Goal: Task Accomplishment & Management: Complete application form

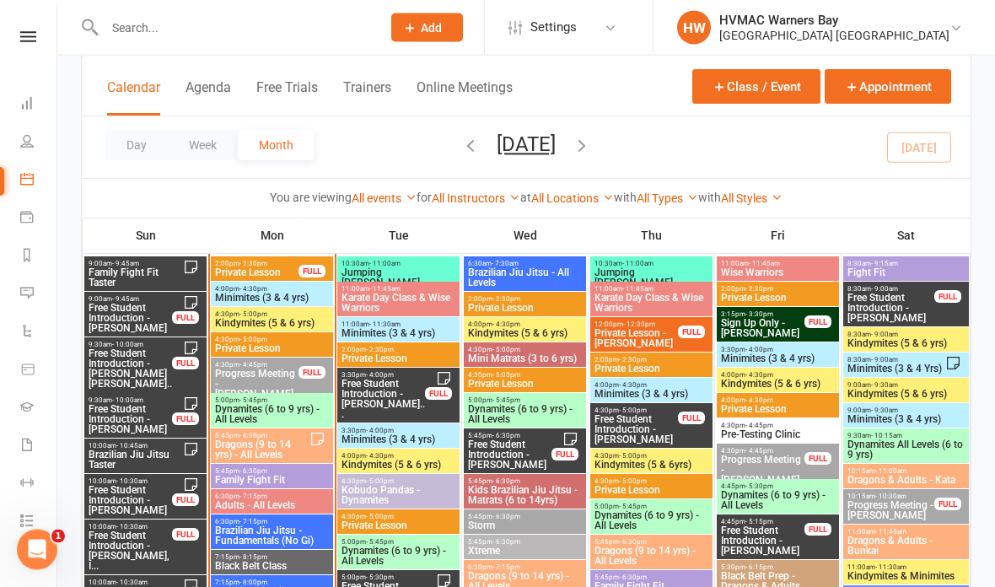
scroll to position [1836, 0]
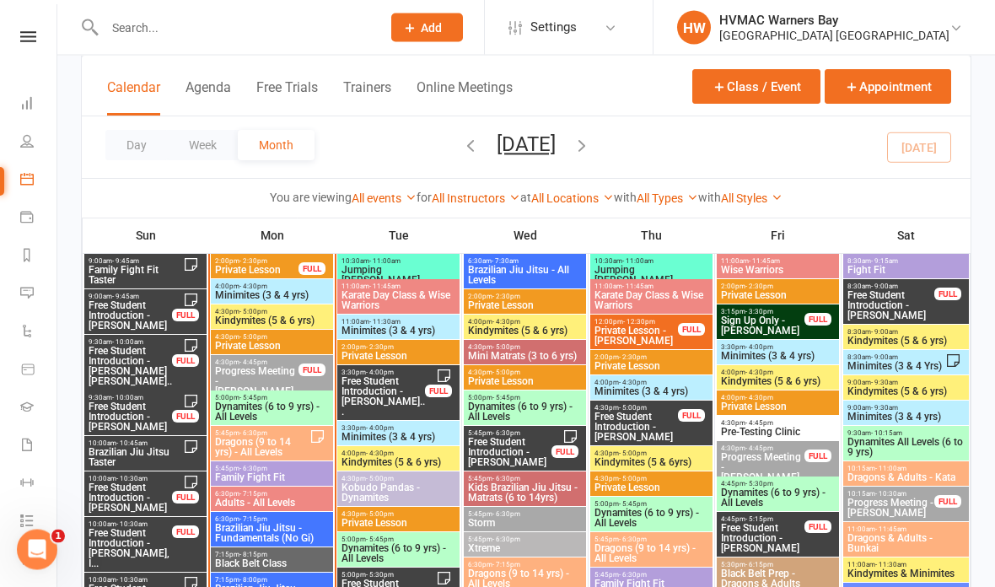
click at [261, 367] on span "Progress Meeting - [PERSON_NAME]" at bounding box center [256, 382] width 85 height 30
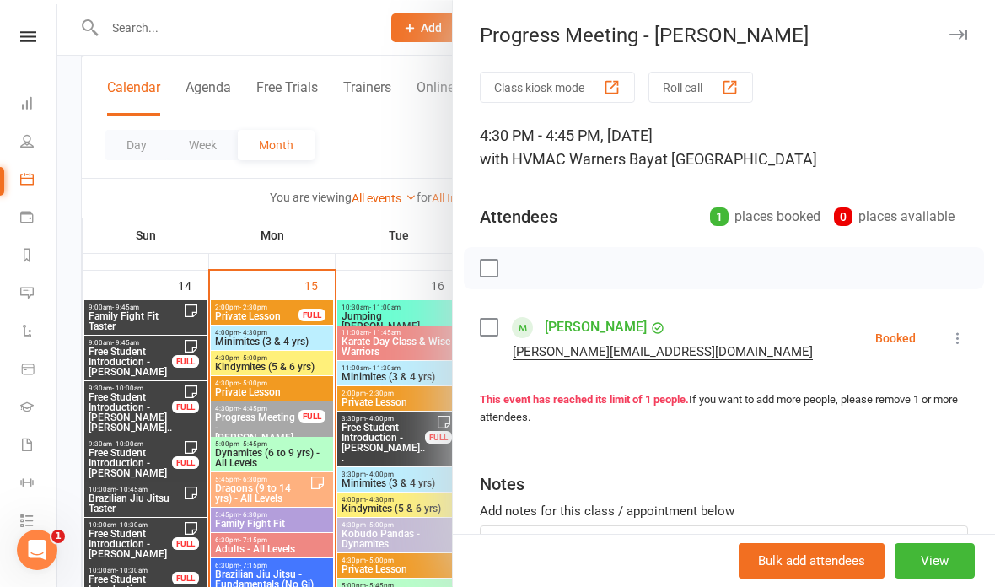
scroll to position [1782, 0]
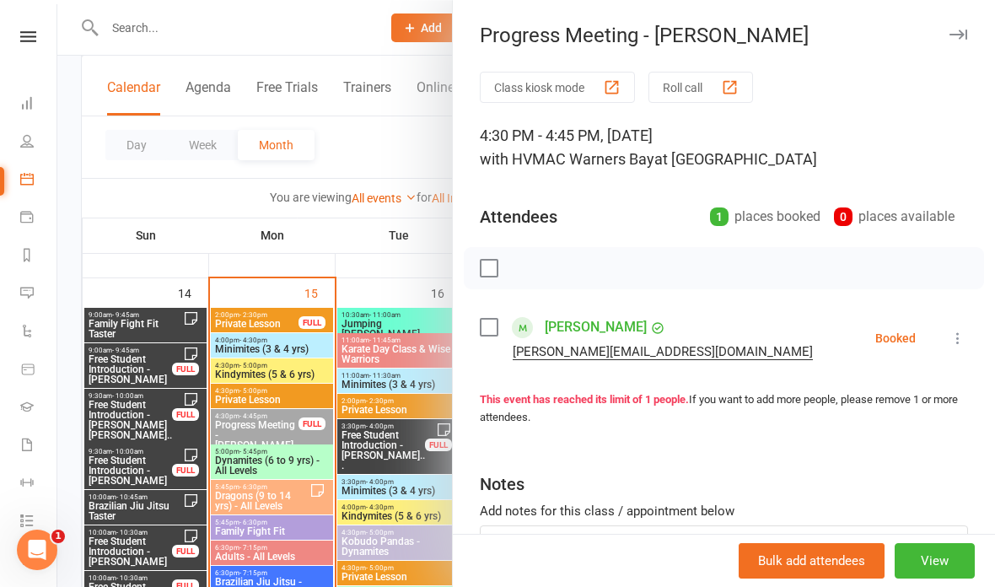
click at [352, 151] on div at bounding box center [526, 293] width 938 height 587
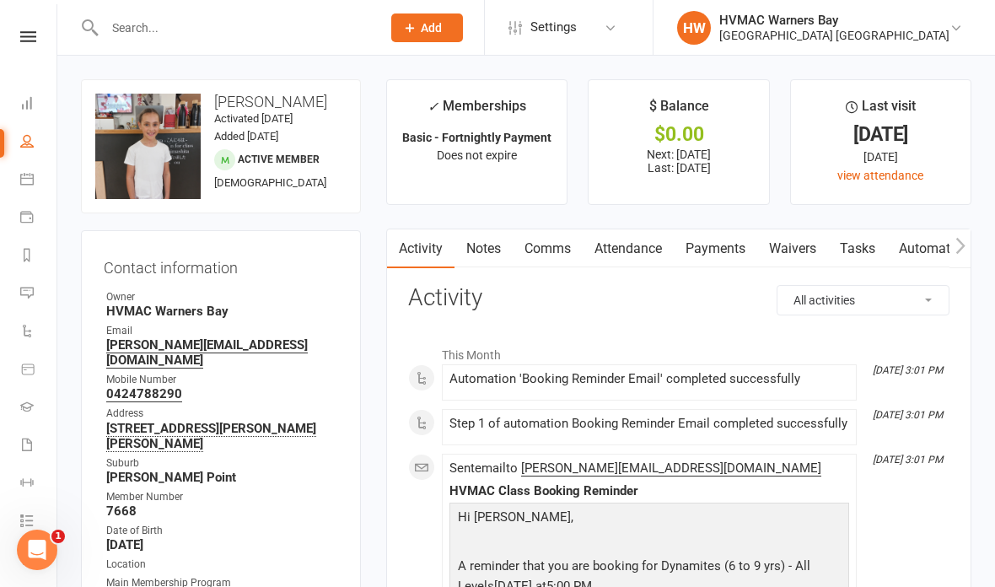
click at [799, 235] on link "Waivers" at bounding box center [792, 248] width 71 height 39
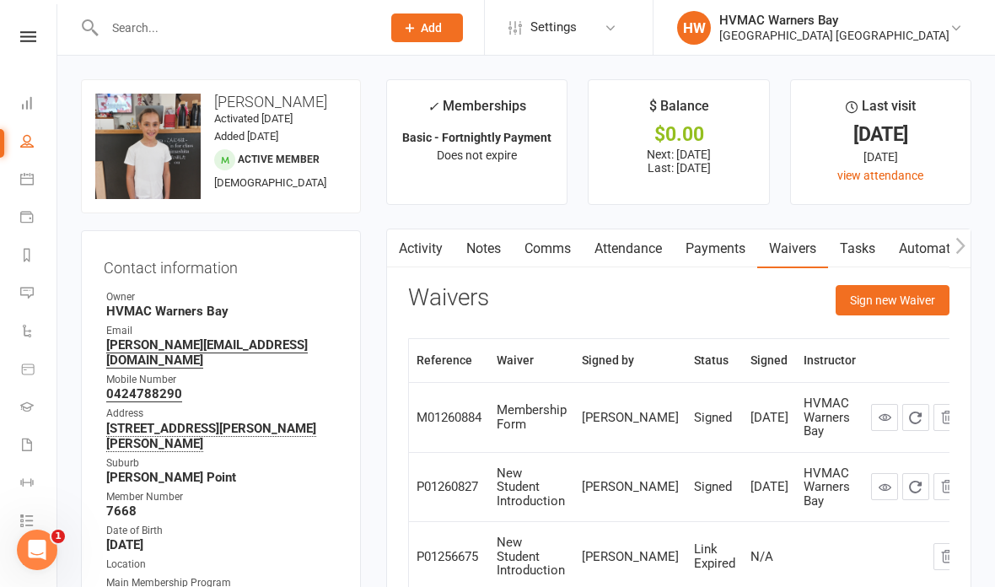
click at [907, 298] on button "Sign new Waiver" at bounding box center [893, 300] width 114 height 30
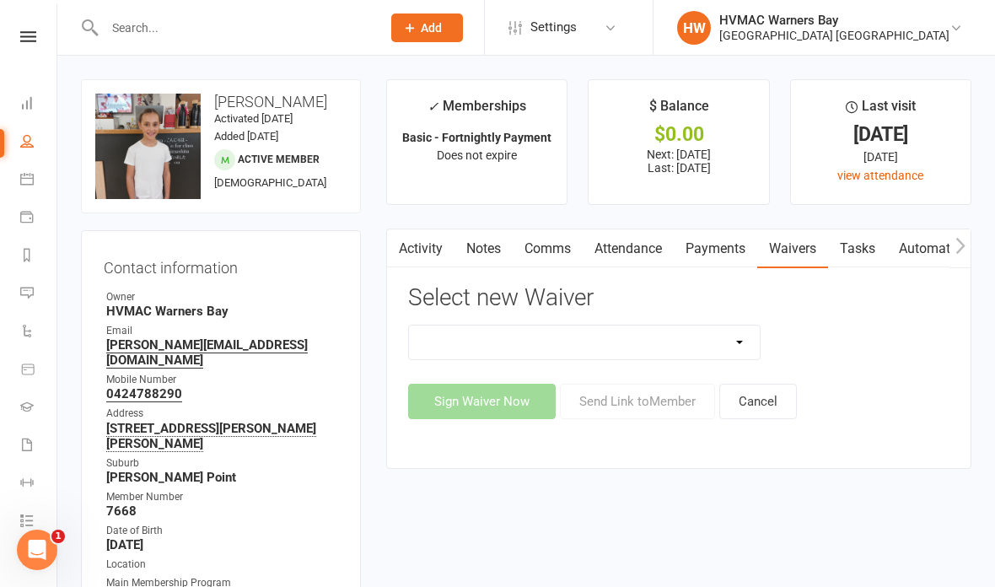
click at [630, 329] on select "Cancellation Form Cancellation Form - Kinder Kicks Fitness Challenge Goals Asse…" at bounding box center [584, 342] width 351 height 34
select select "6008"
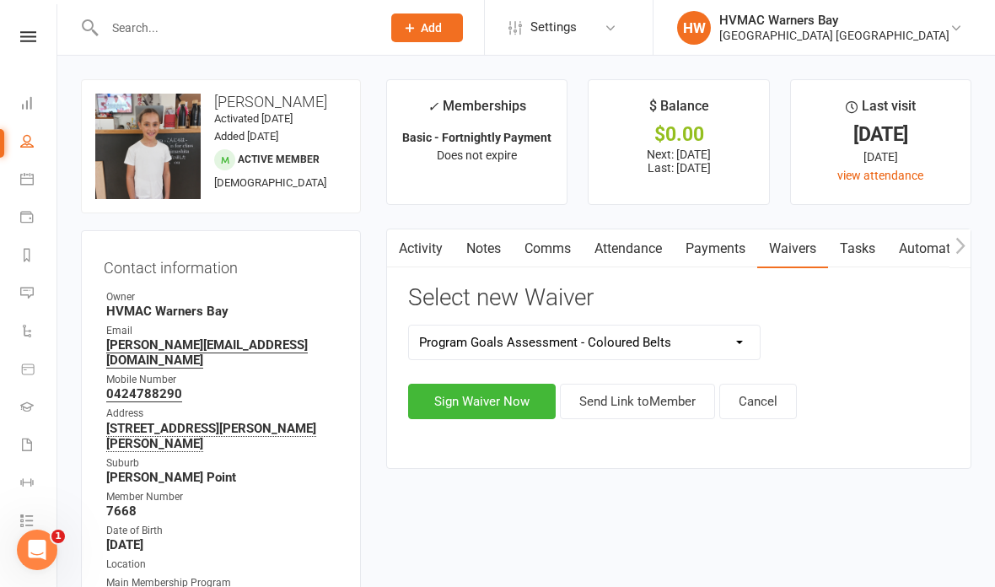
click at [487, 397] on button "Sign Waiver Now" at bounding box center [482, 401] width 148 height 35
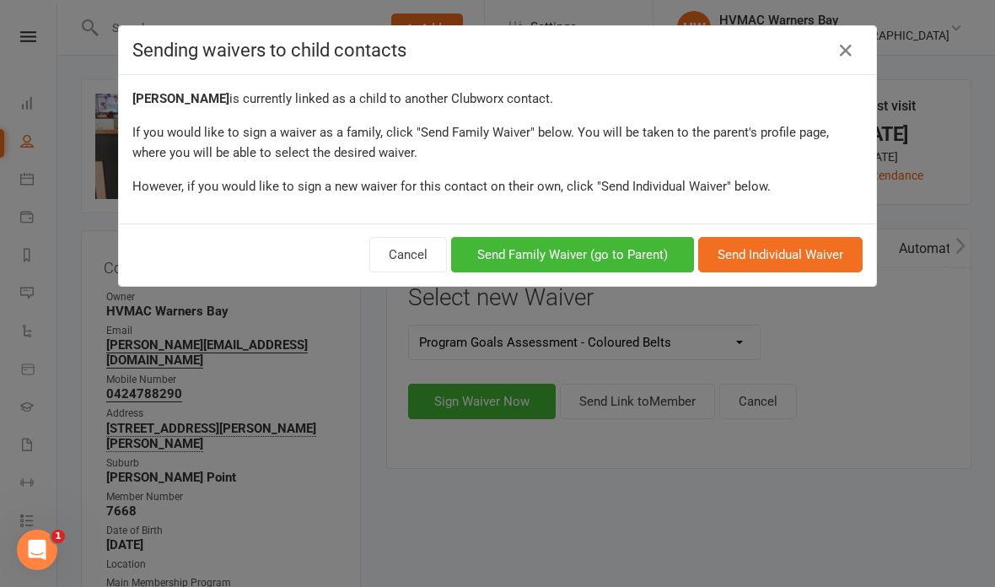
click at [766, 253] on button "Send Individual Waiver" at bounding box center [780, 254] width 164 height 35
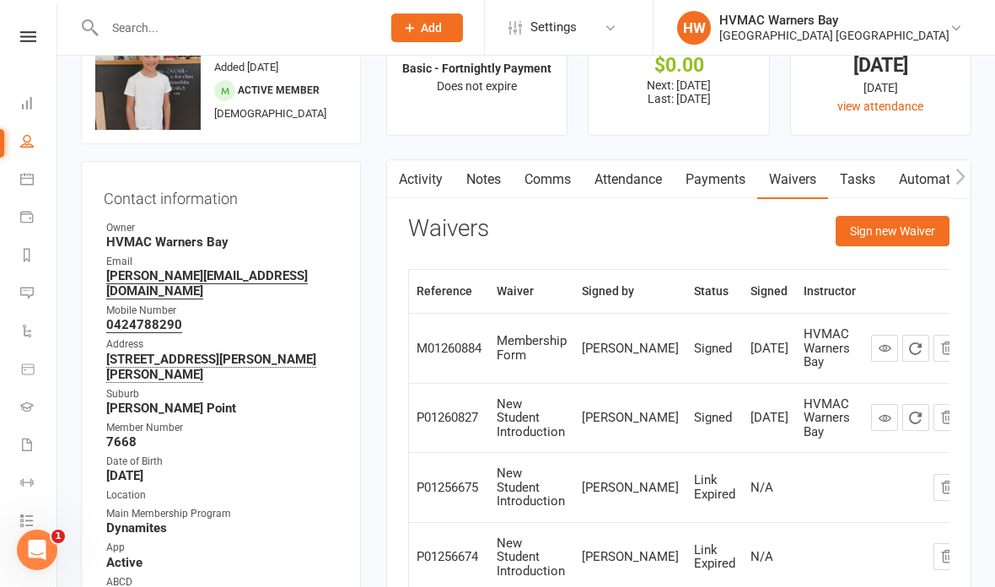
scroll to position [72, 0]
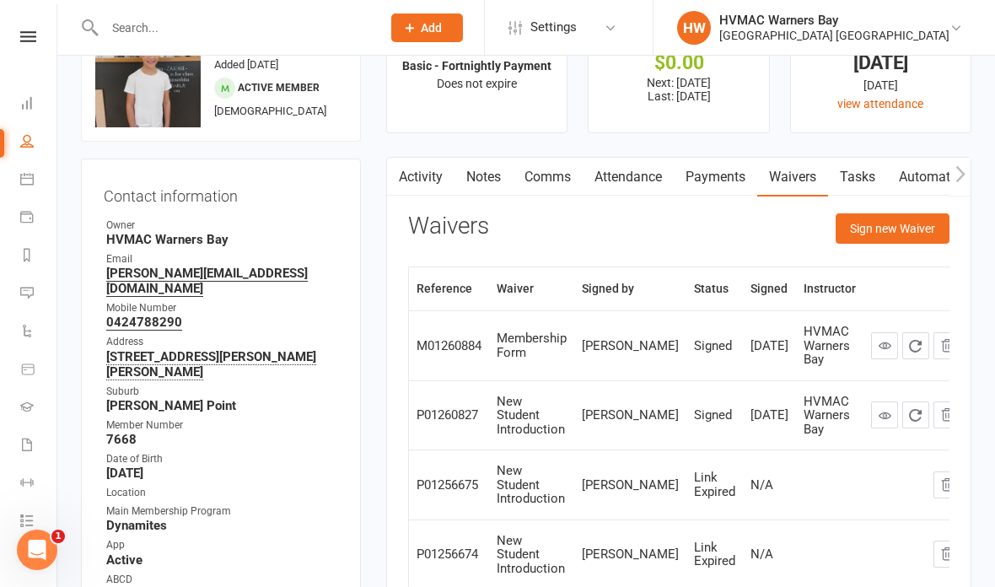
click at [880, 223] on button "Sign new Waiver" at bounding box center [893, 228] width 114 height 30
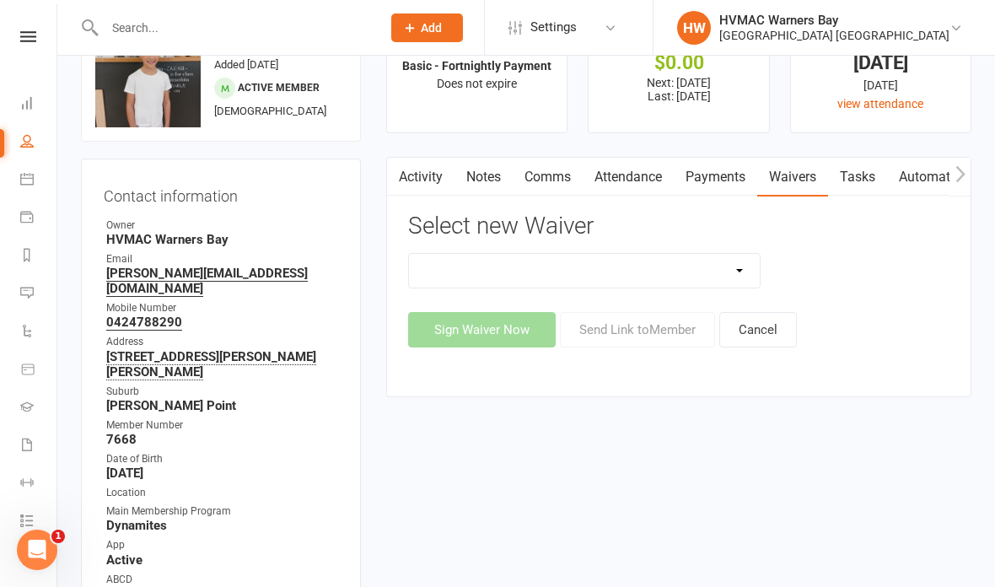
click at [642, 254] on select "Cancellation Form Cancellation Form - Kinder Kicks Fitness Challenge Goals Asse…" at bounding box center [584, 271] width 351 height 34
select select "6008"
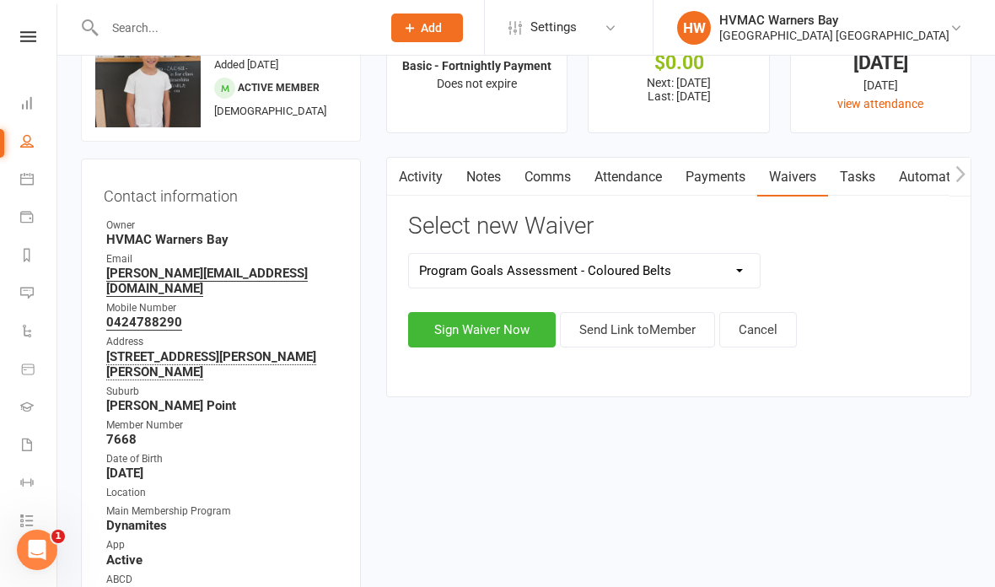
click at [498, 320] on button "Sign Waiver Now" at bounding box center [482, 329] width 148 height 35
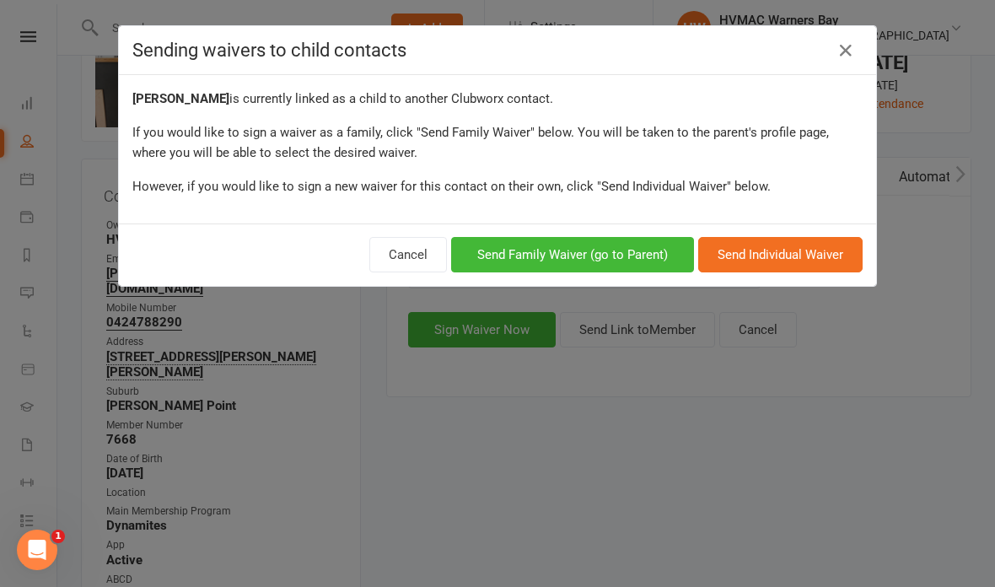
click at [619, 245] on button "Send Family Waiver (go to Parent)" at bounding box center [572, 254] width 243 height 35
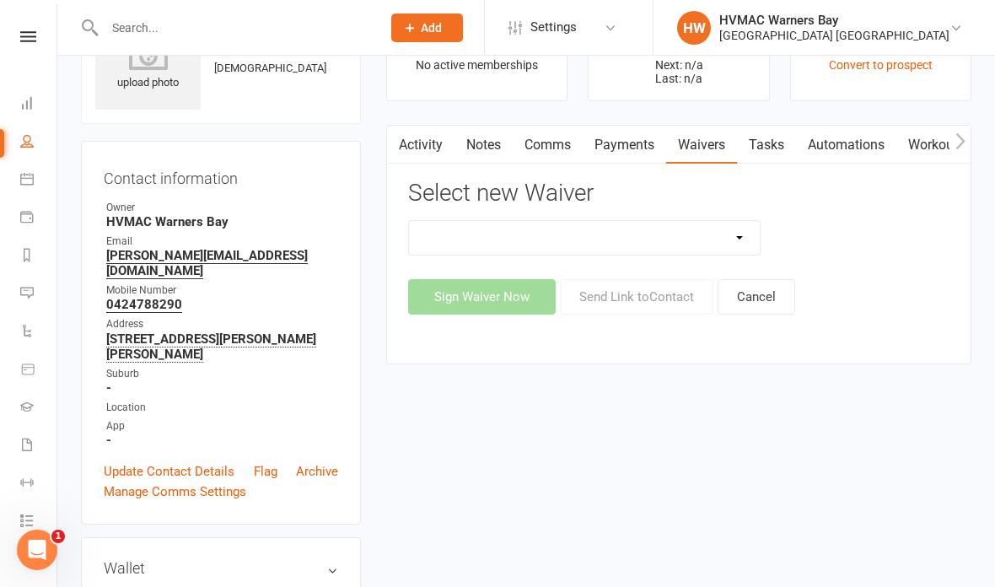
scroll to position [94, 0]
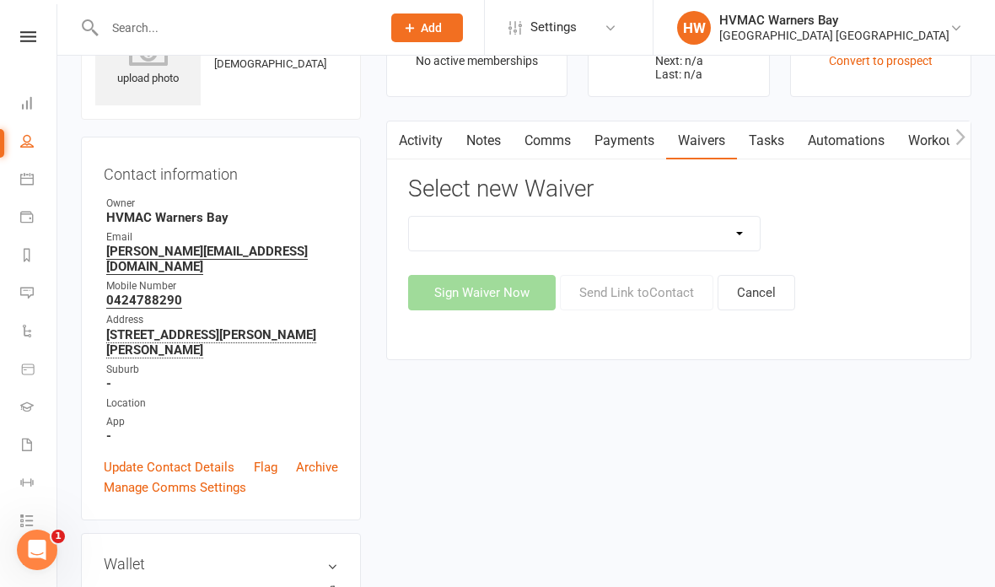
click at [575, 219] on select "Cancellation Form Cancellation Form - Kinder Kicks Fitness Challenge Goals Asse…" at bounding box center [584, 234] width 351 height 34
select select "6008"
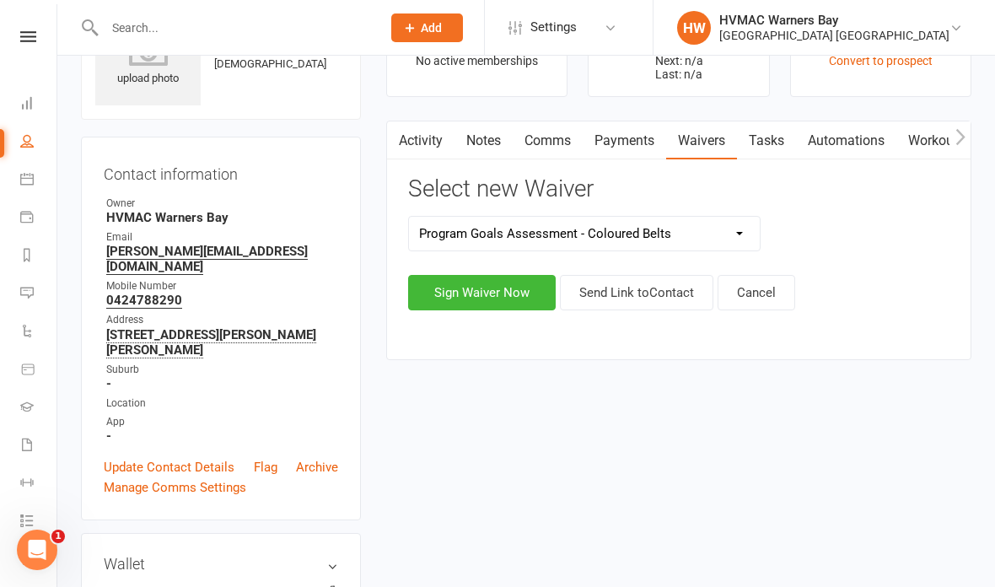
click at [496, 280] on button "Sign Waiver Now" at bounding box center [482, 292] width 148 height 35
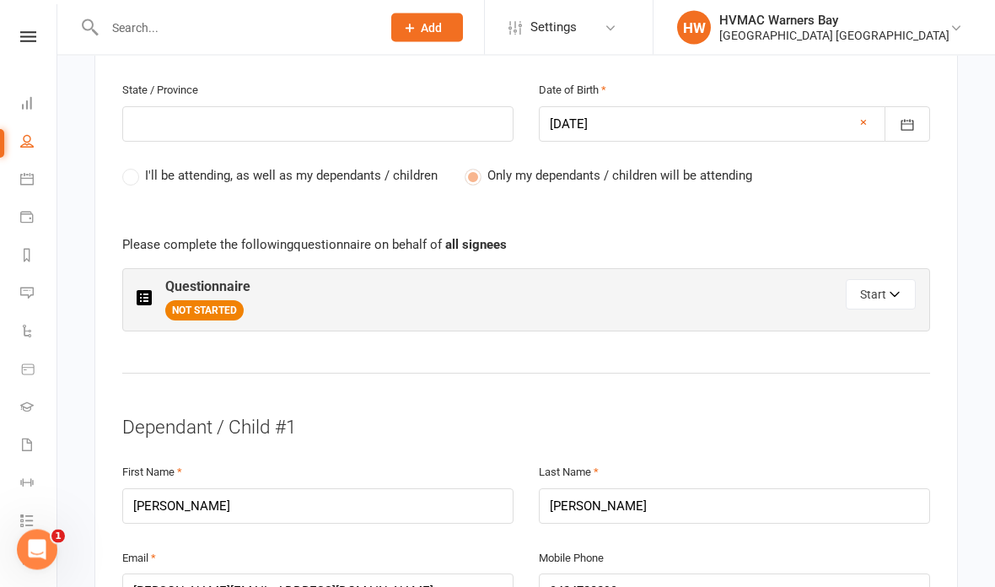
click at [890, 280] on button "Start" at bounding box center [881, 295] width 70 height 30
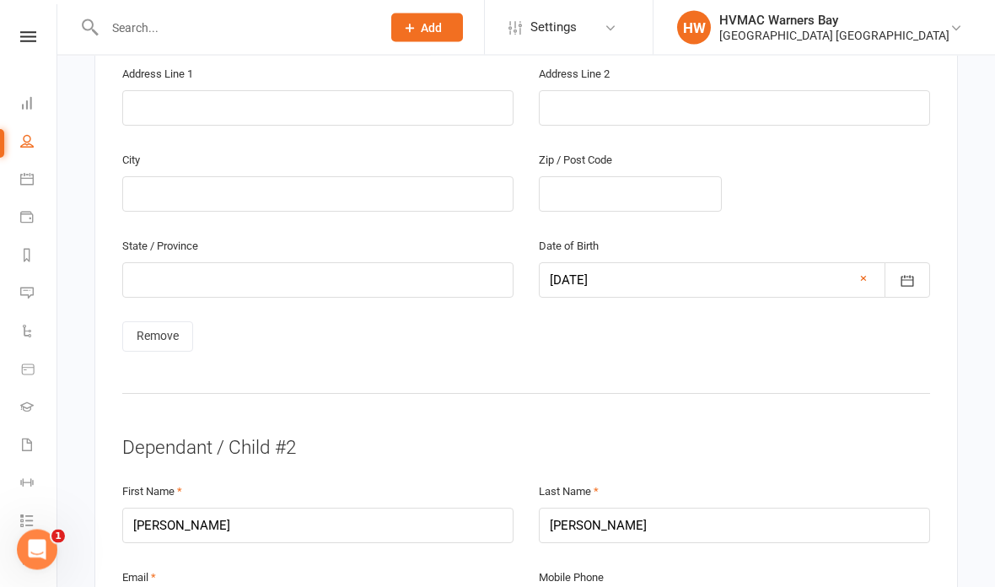
scroll to position [3076, 0]
click at [164, 320] on link "Remove" at bounding box center [157, 335] width 71 height 30
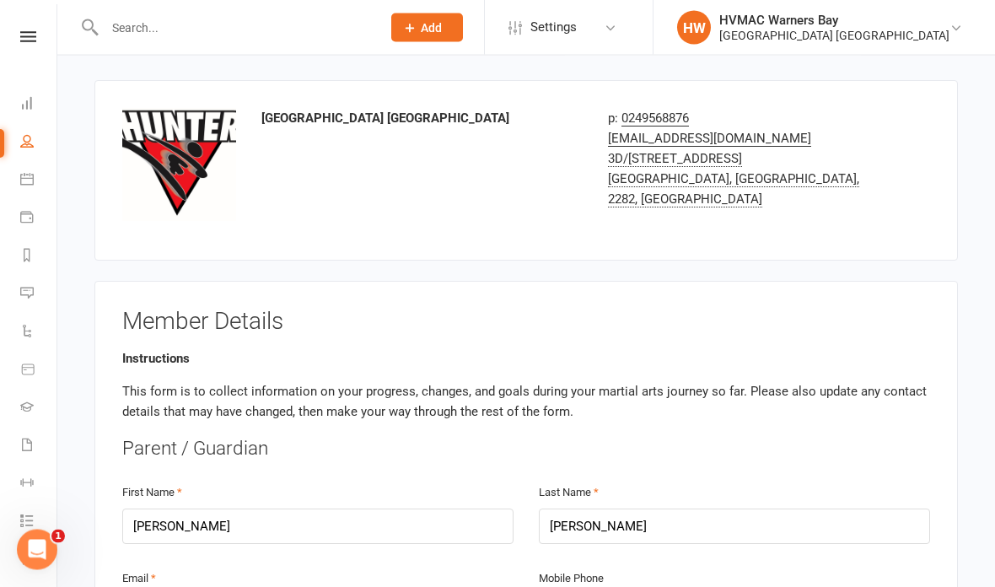
scroll to position [0, 0]
